Goal: Task Accomplishment & Management: Use online tool/utility

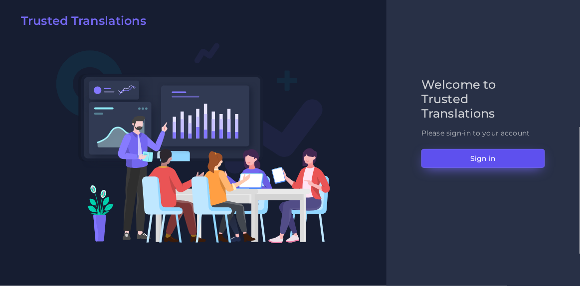
click at [465, 160] on button "Sign in" at bounding box center [484, 158] width 124 height 19
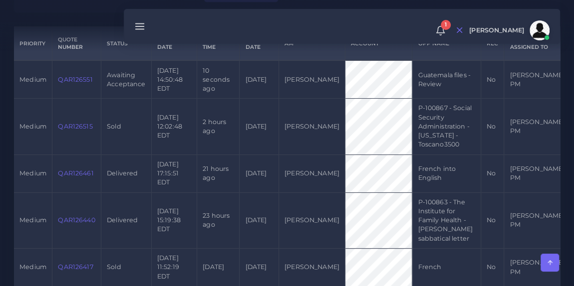
scroll to position [251, 0]
click at [77, 82] on link "QAR126551" at bounding box center [75, 79] width 34 height 7
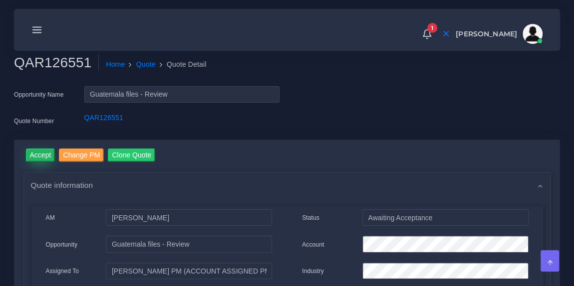
click at [39, 152] on input "Accept" at bounding box center [40, 155] width 29 height 13
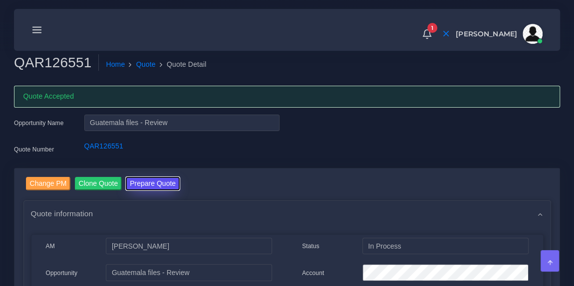
click at [141, 183] on button "Prepare Quote" at bounding box center [153, 183] width 54 height 13
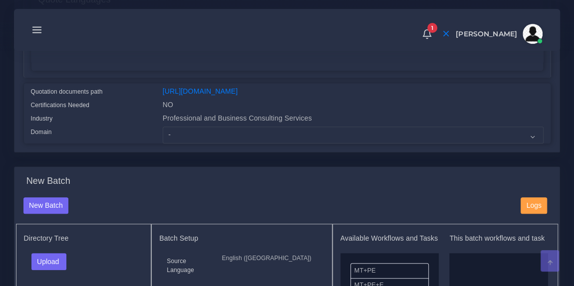
scroll to position [224, 0]
click at [228, 144] on select "- Advertising and Media Agriculture, Forestry and Fishing Architecture, Buildin…" at bounding box center [353, 135] width 381 height 17
select select "Professional and Business Consulting Services"
click at [163, 133] on select "- Advertising and Media Agriculture, Forestry and Fishing Architecture, Buildin…" at bounding box center [353, 135] width 381 height 17
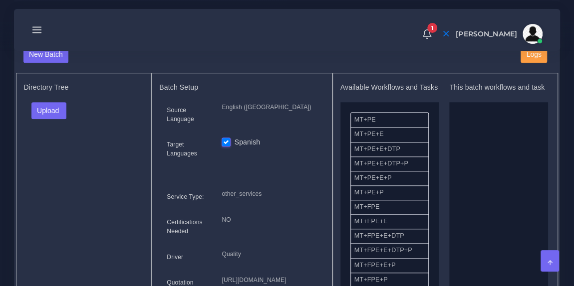
scroll to position [415, 0]
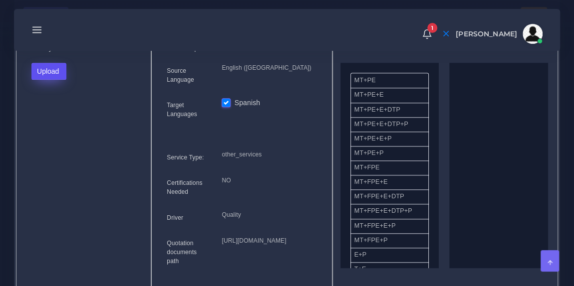
click at [59, 79] on button "Upload" at bounding box center [48, 71] width 35 height 17
click at [61, 113] on label "Files" at bounding box center [66, 108] width 69 height 12
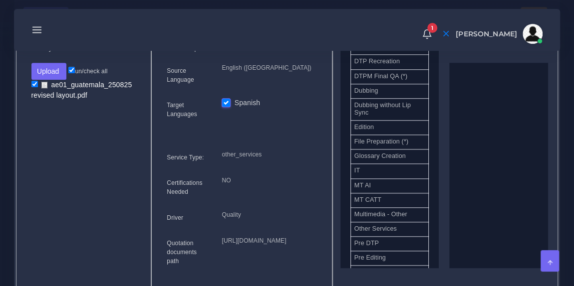
scroll to position [433, 0]
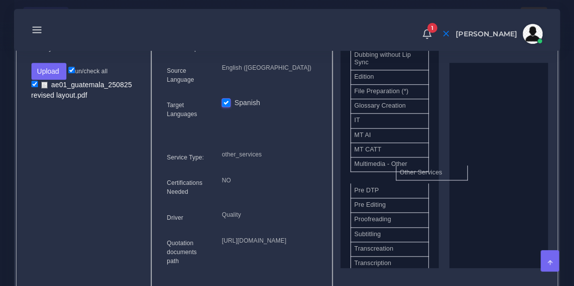
drag, startPoint x: 397, startPoint y: 182, endPoint x: 484, endPoint y: 171, distance: 87.4
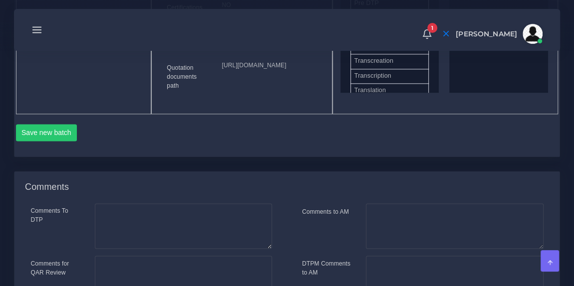
scroll to position [593, 0]
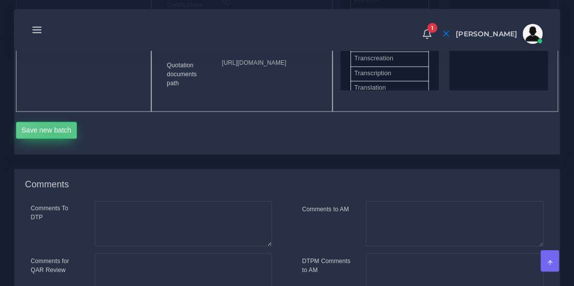
click at [57, 139] on button "Save new batch" at bounding box center [46, 130] width 61 height 17
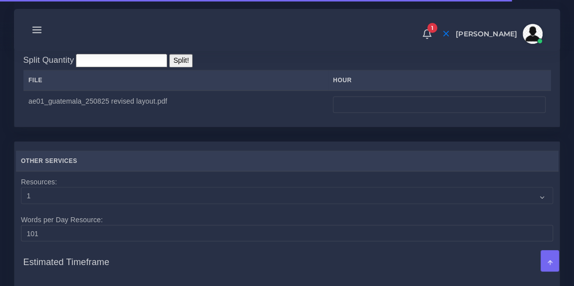
scroll to position [794, 0]
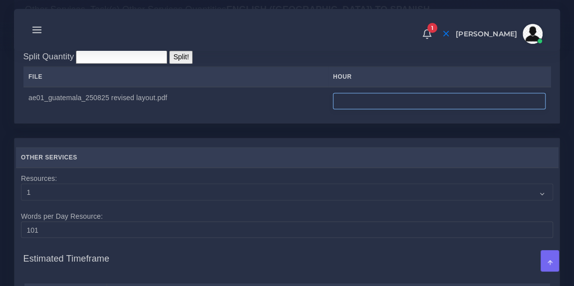
click at [355, 110] on input "number" at bounding box center [439, 101] width 213 height 17
type input "3"
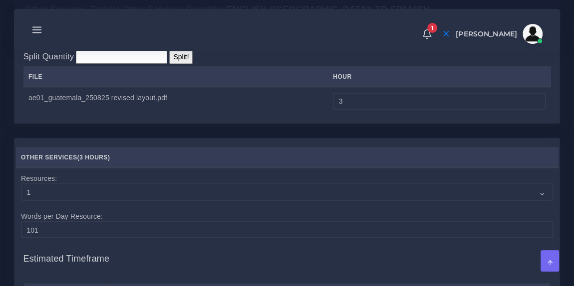
click at [304, 91] on div "Change Unit Type Hour Split Quantity Split! File hour 3" at bounding box center [286, 74] width 527 height 80
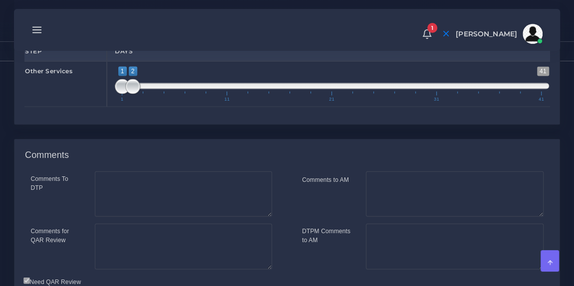
scroll to position [1155, 0]
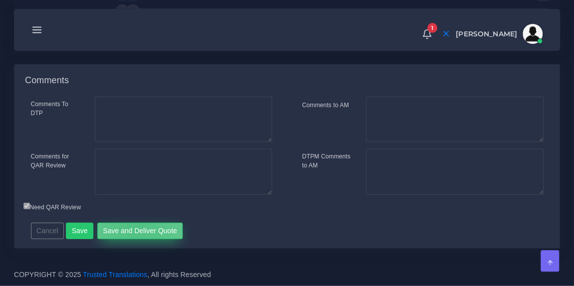
click at [132, 231] on button "Save and Deliver Quote" at bounding box center [140, 231] width 86 height 17
